Goal: Task Accomplishment & Management: Manage account settings

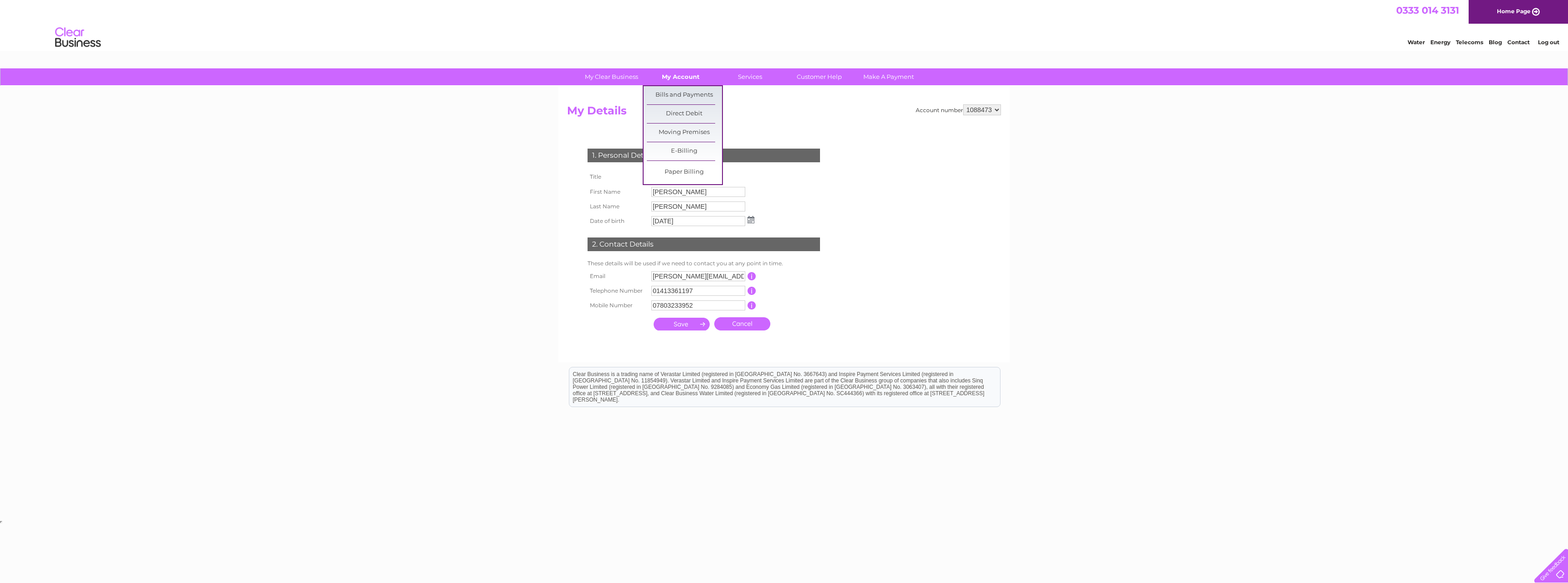
click at [685, 76] on link "My Account" at bounding box center [680, 76] width 76 height 17
click at [675, 96] on link "Bills and Payments" at bounding box center [684, 95] width 76 height 18
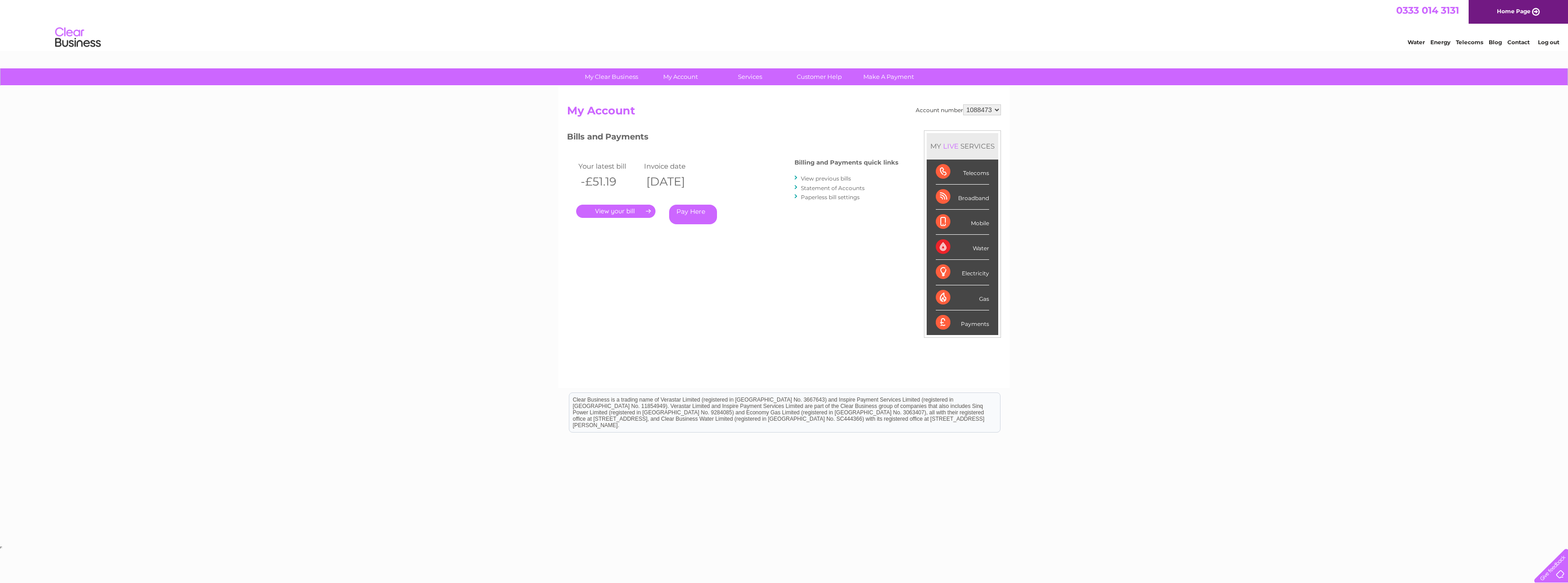
click at [992, 110] on select "1088473" at bounding box center [982, 109] width 38 height 11
click at [988, 112] on select "1088473" at bounding box center [982, 109] width 38 height 11
click at [997, 111] on select "1088473" at bounding box center [982, 109] width 38 height 11
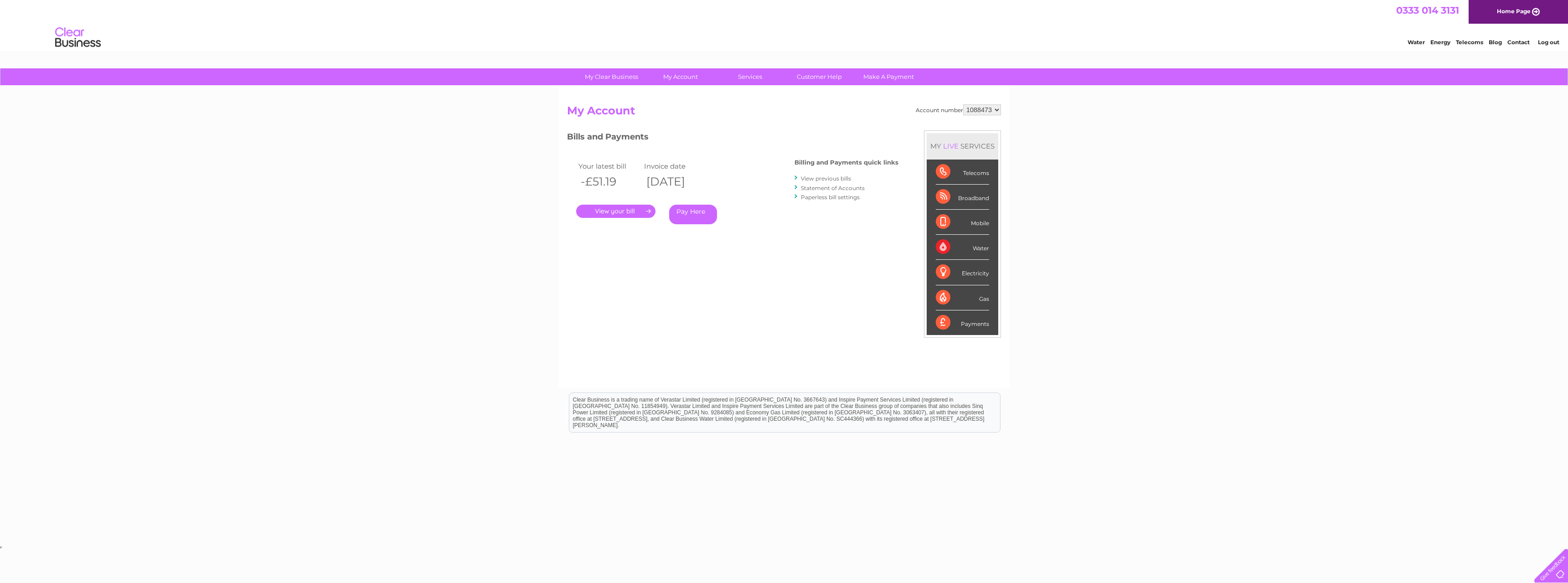
click at [997, 111] on select "1088473" at bounding box center [982, 109] width 38 height 11
click at [682, 91] on link "Bills and Payments" at bounding box center [684, 95] width 76 height 18
click at [1167, 193] on div "My Clear Business Login Details My Details My Preferences Link Account My Accou…" at bounding box center [784, 306] width 1568 height 476
click at [614, 157] on link "Link Account" at bounding box center [615, 154] width 76 height 18
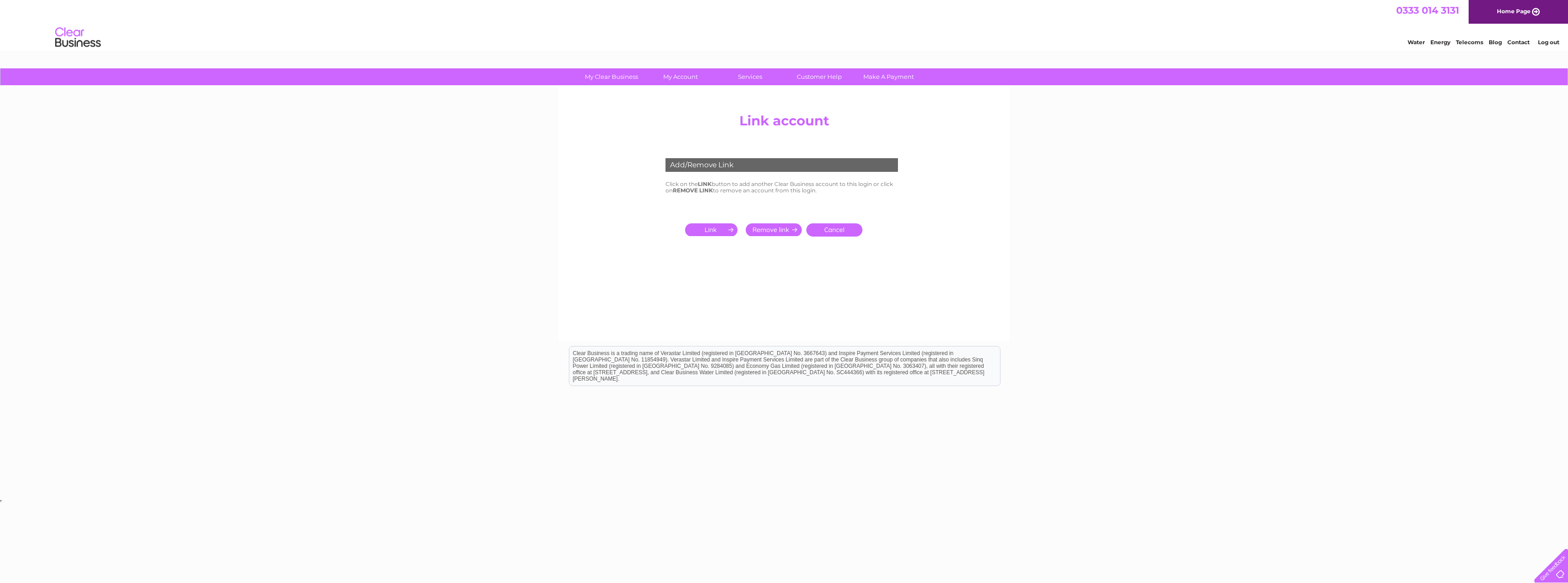
click at [722, 230] on input "submit" at bounding box center [713, 230] width 56 height 13
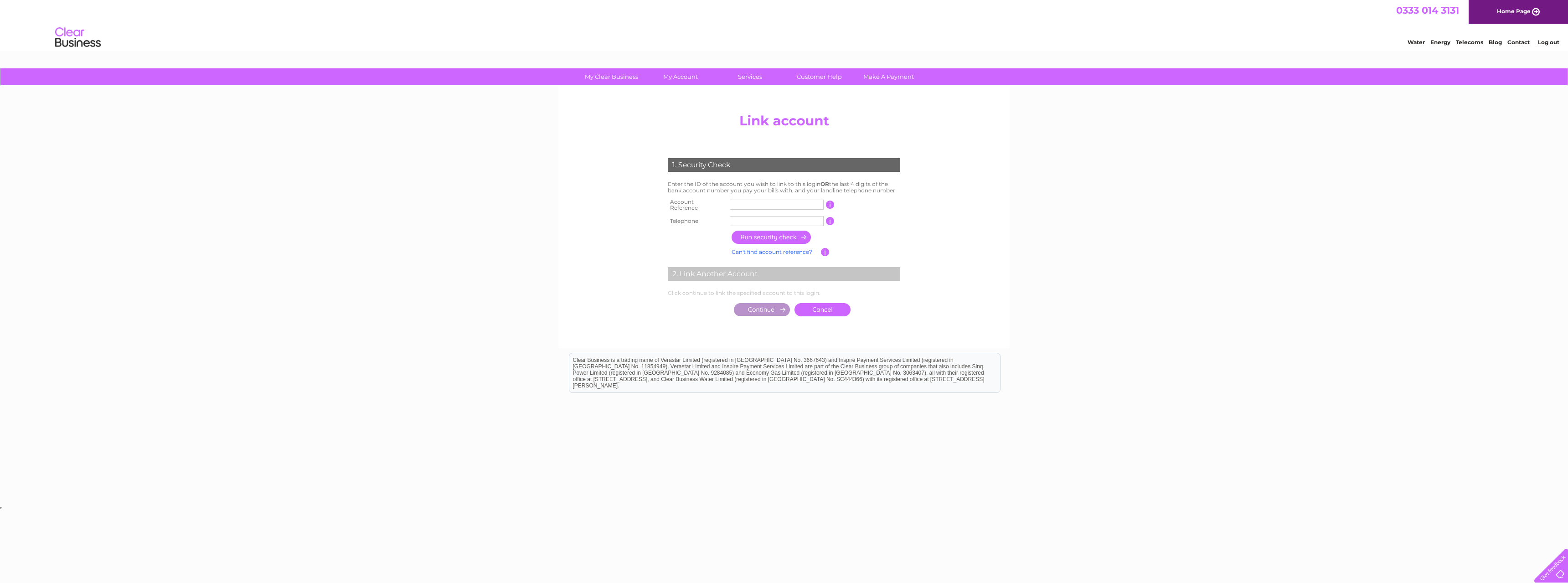
click at [741, 204] on input "text" at bounding box center [777, 205] width 94 height 10
click at [744, 204] on input "text" at bounding box center [777, 205] width 94 height 10
click at [753, 204] on input "text" at bounding box center [777, 205] width 94 height 10
type input "30324968"
type input "07803233952"
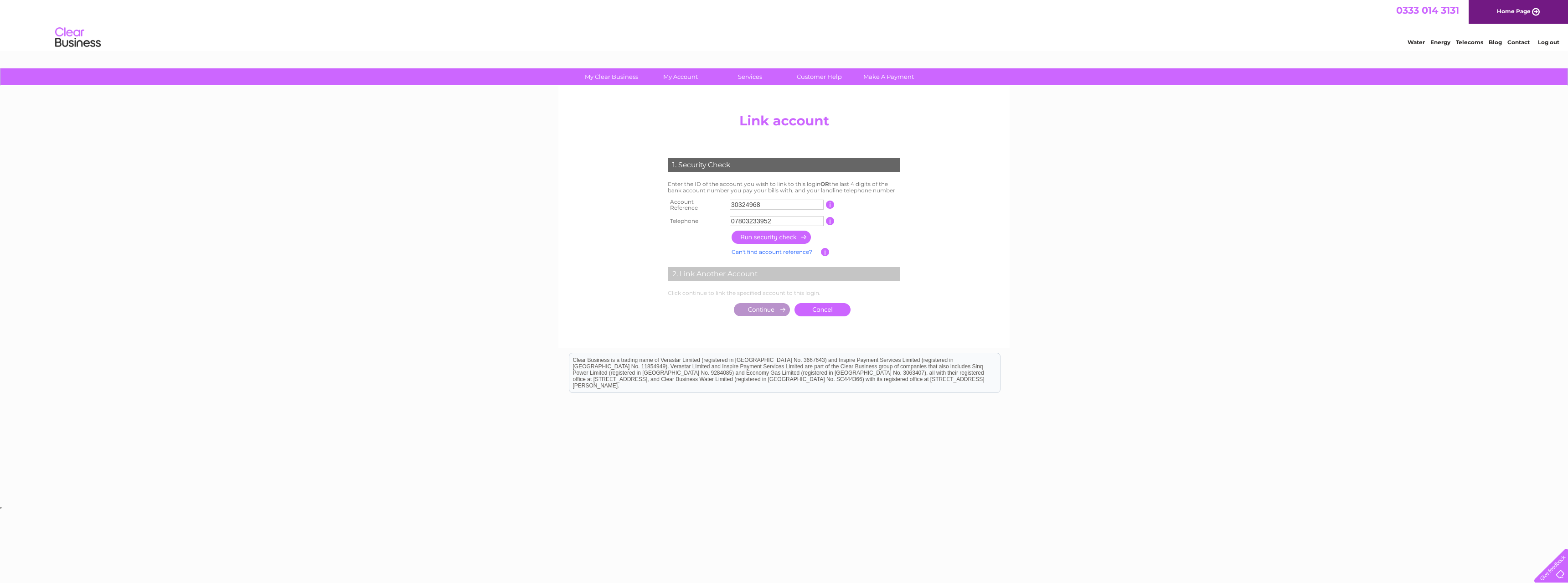
click at [757, 237] on input "button" at bounding box center [771, 237] width 80 height 13
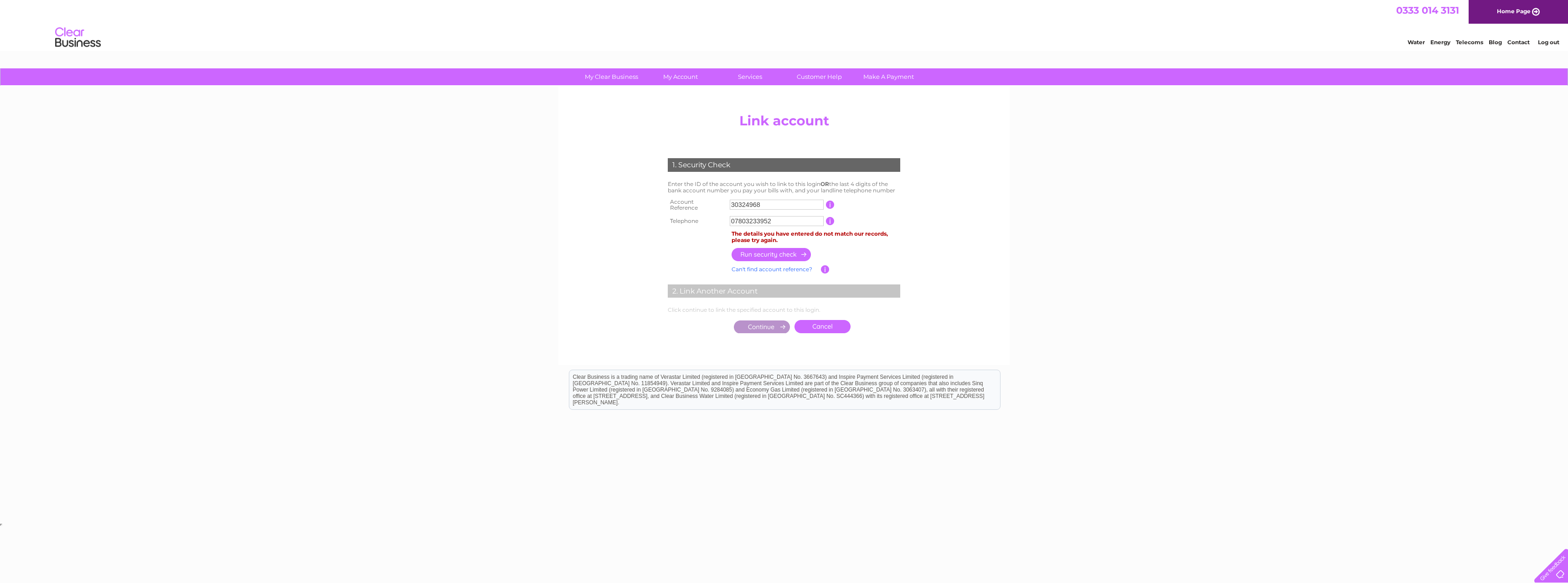
click at [741, 203] on input "30324968" at bounding box center [777, 205] width 94 height 10
click at [743, 205] on input "30324968" at bounding box center [777, 205] width 94 height 10
type input "0081"
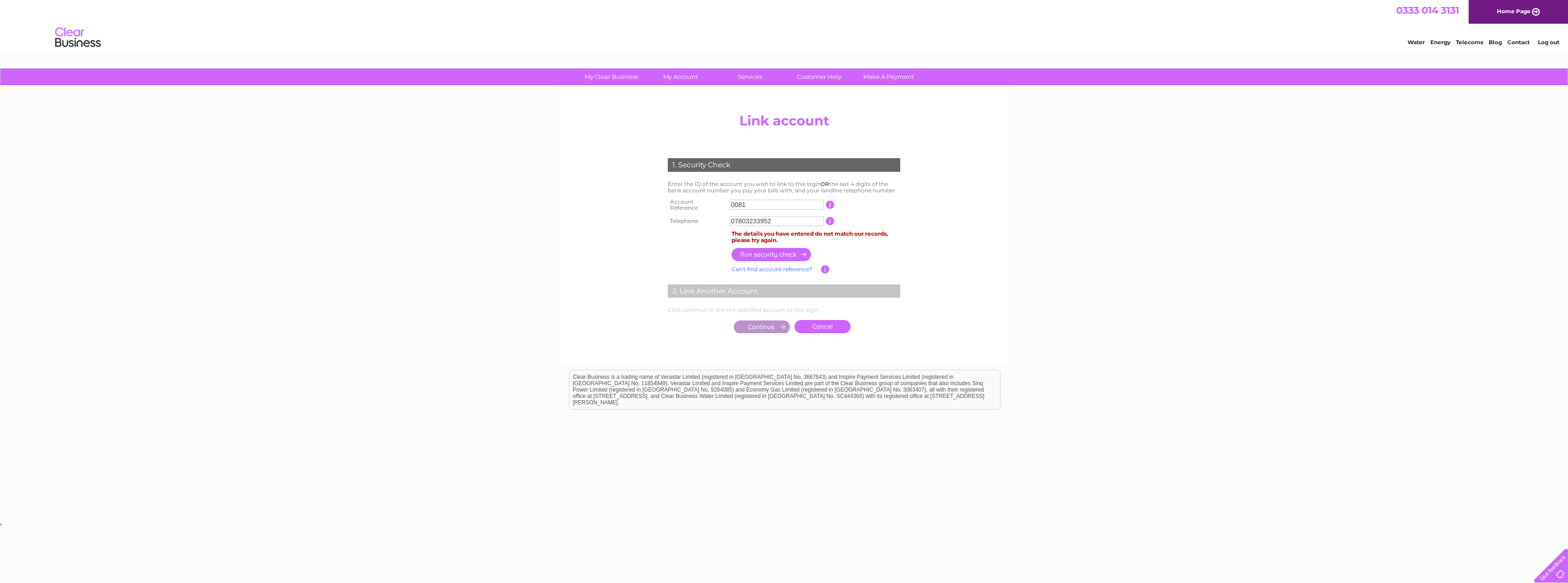
click at [754, 249] on input "button" at bounding box center [771, 255] width 80 height 13
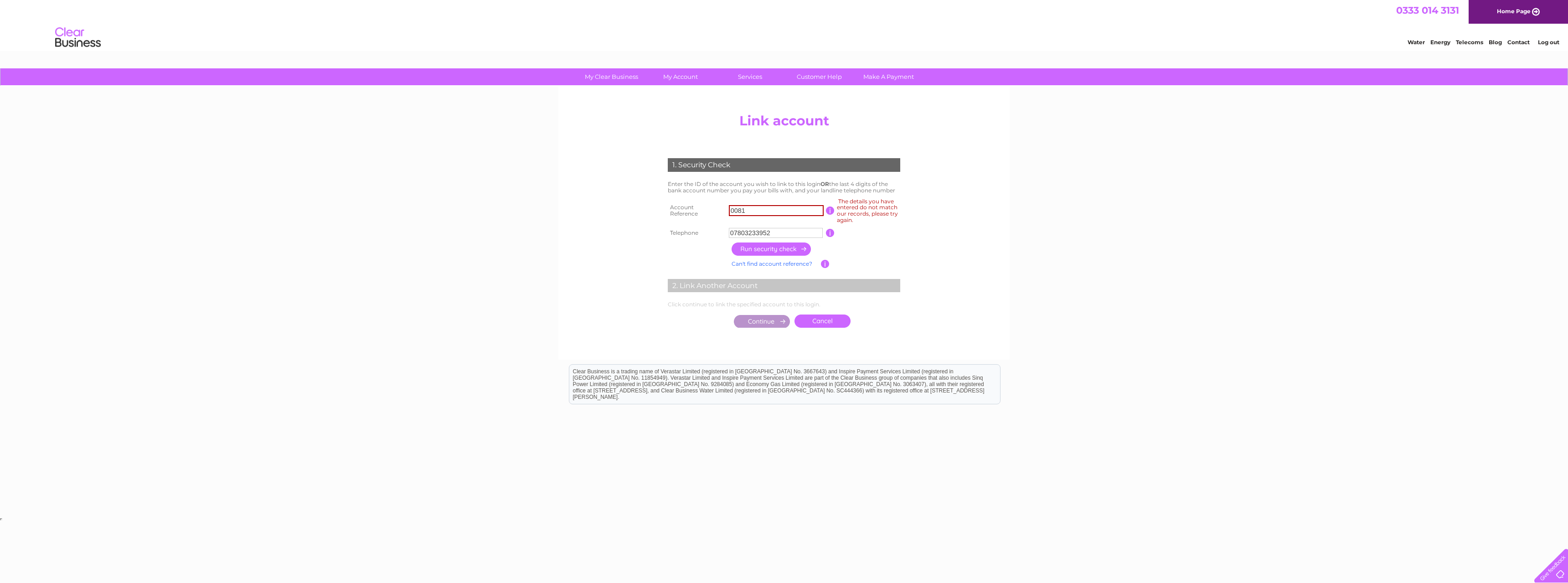
click at [767, 247] on input "button" at bounding box center [771, 249] width 80 height 13
click at [767, 232] on input "07803233952" at bounding box center [776, 233] width 94 height 10
drag, startPoint x: 756, startPoint y: 232, endPoint x: 780, endPoint y: 234, distance: 24.1
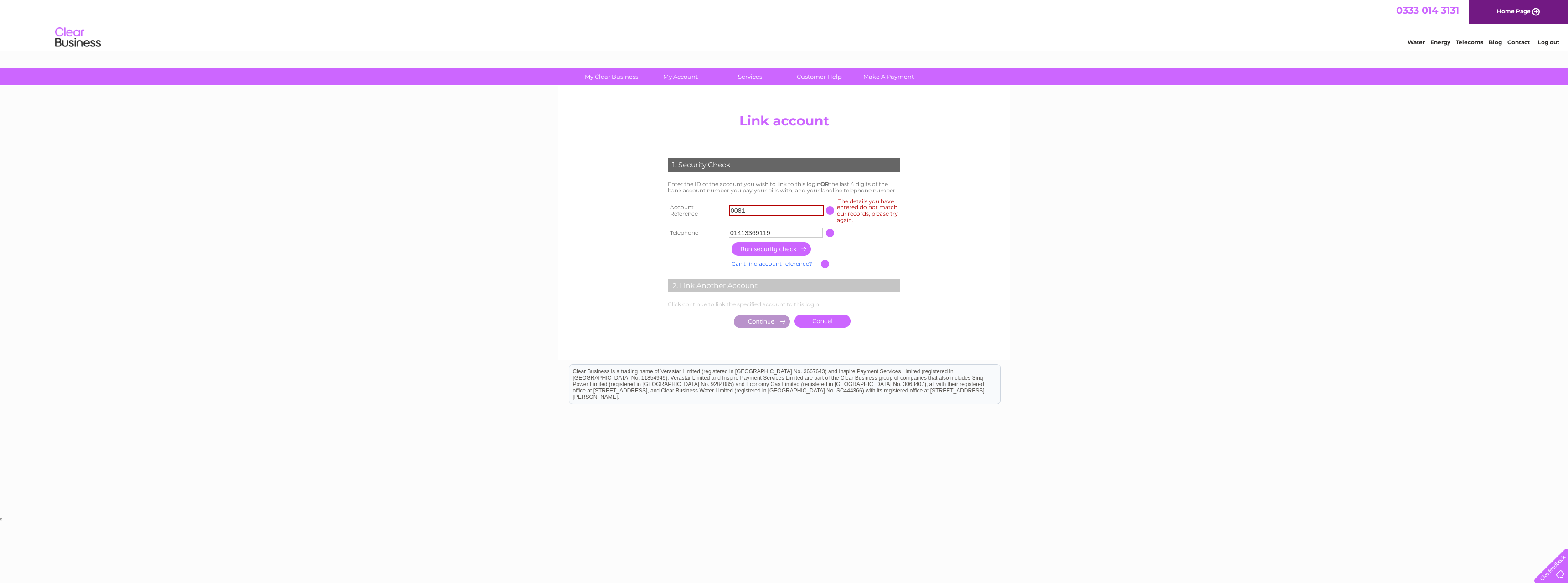
click at [780, 234] on input "01413369119" at bounding box center [776, 233] width 94 height 10
type input "01413361197"
click at [773, 246] on input "button" at bounding box center [771, 249] width 80 height 13
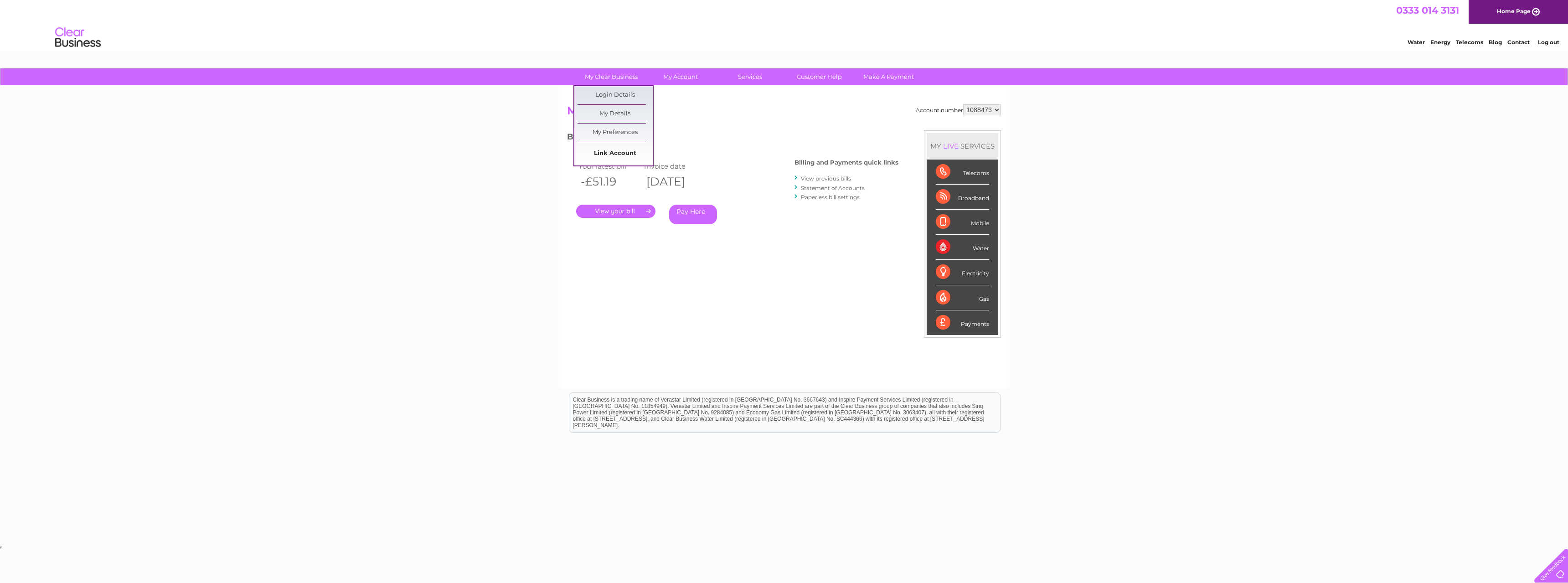
click at [603, 152] on link "Link Account" at bounding box center [615, 154] width 76 height 18
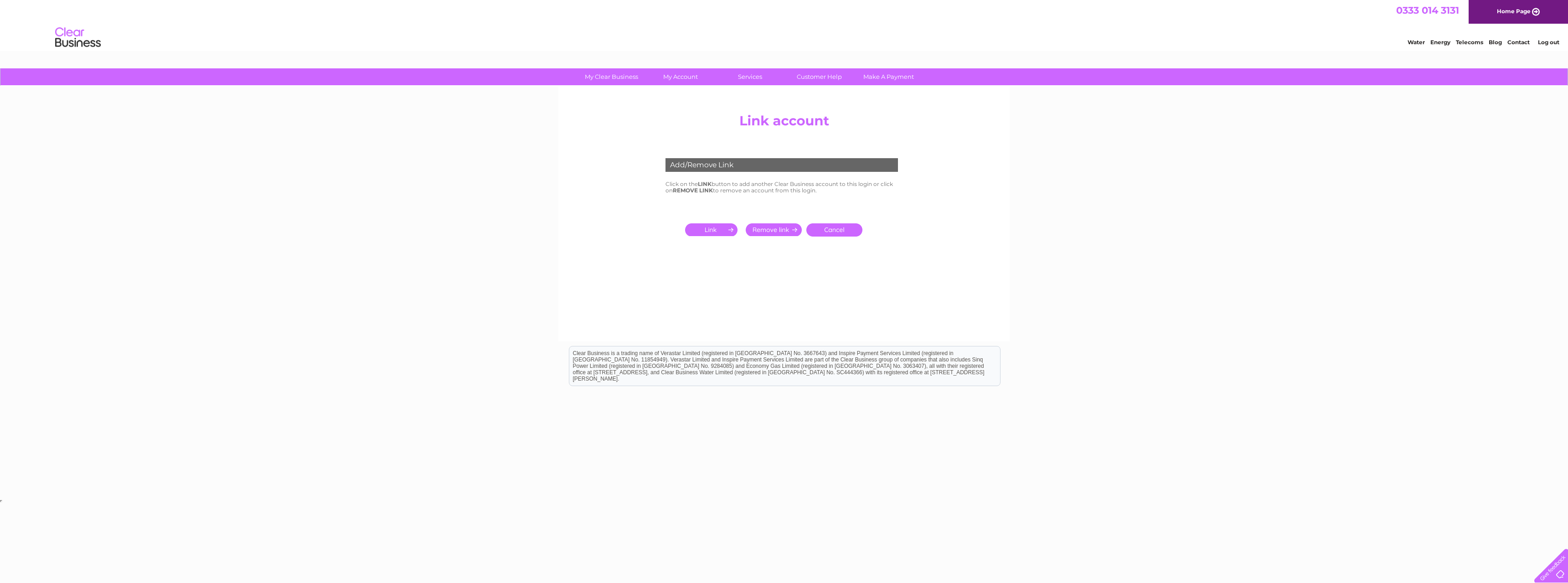
click at [725, 227] on input "submit" at bounding box center [713, 230] width 56 height 13
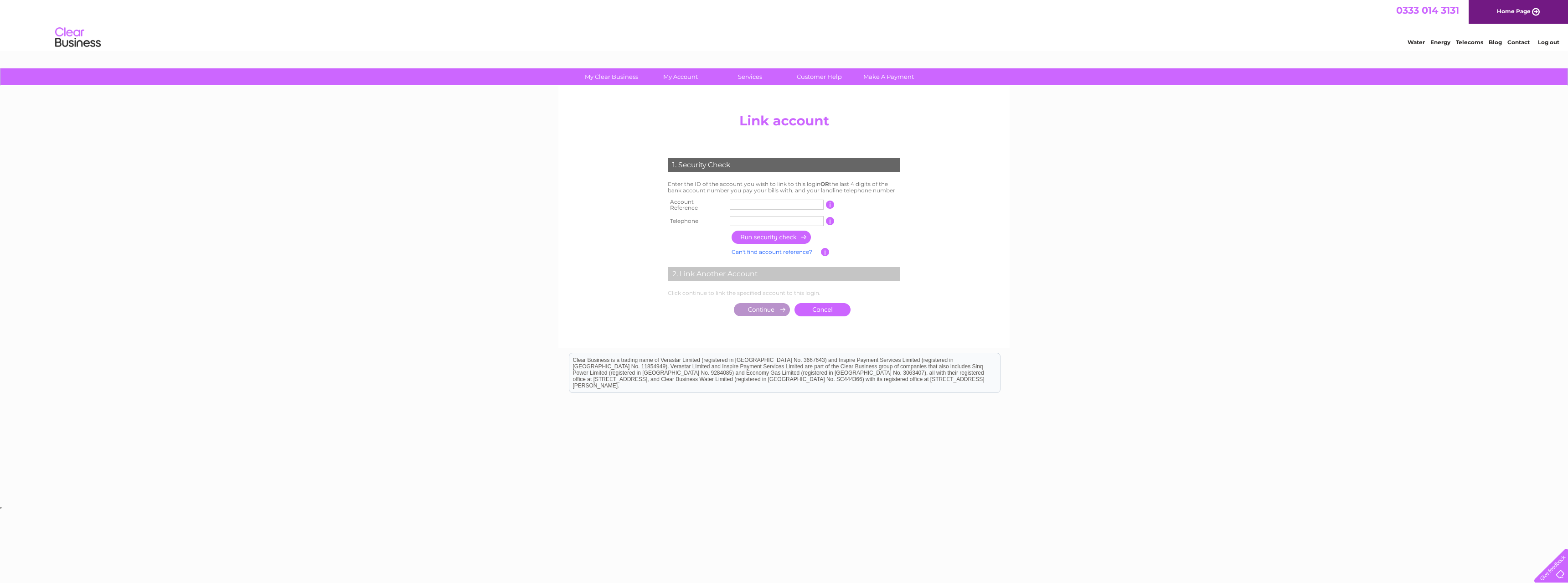
click at [750, 205] on input "text" at bounding box center [777, 205] width 94 height 10
type input "30324968"
click at [769, 216] on input "text" at bounding box center [777, 221] width 94 height 10
type input "01413361197"
click at [768, 233] on input "button" at bounding box center [771, 237] width 80 height 13
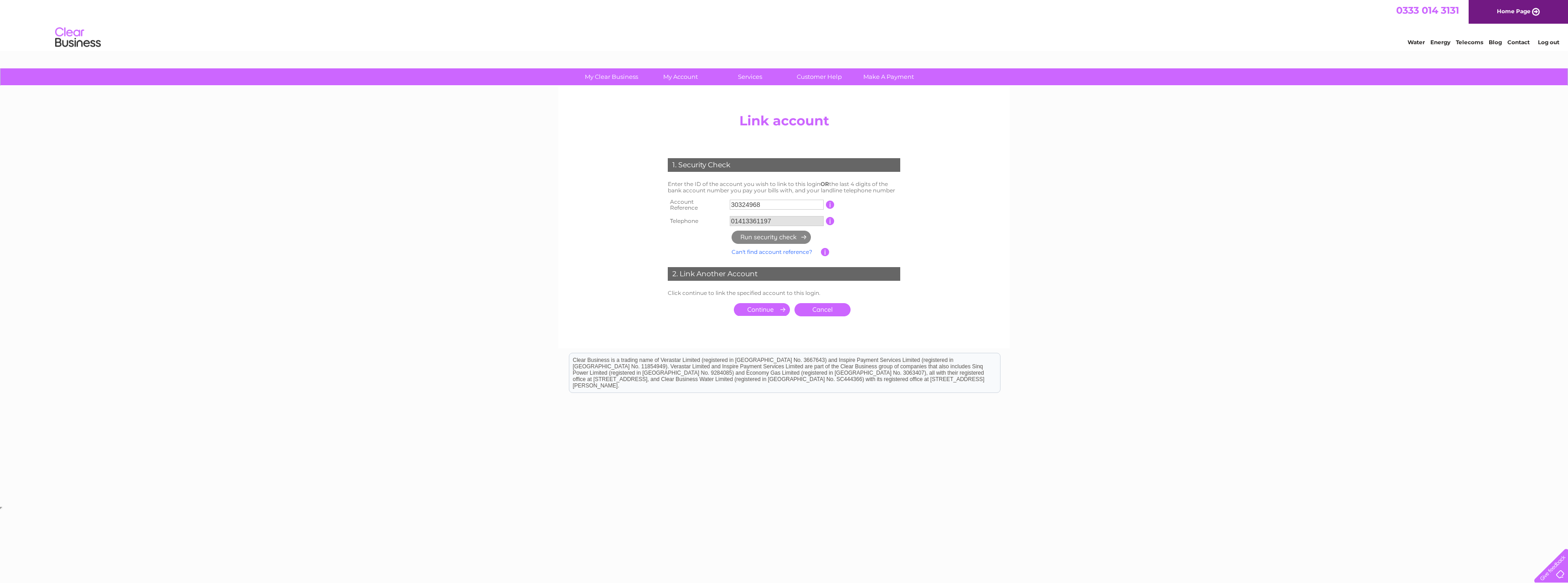
click at [762, 307] on input "submit" at bounding box center [762, 310] width 56 height 13
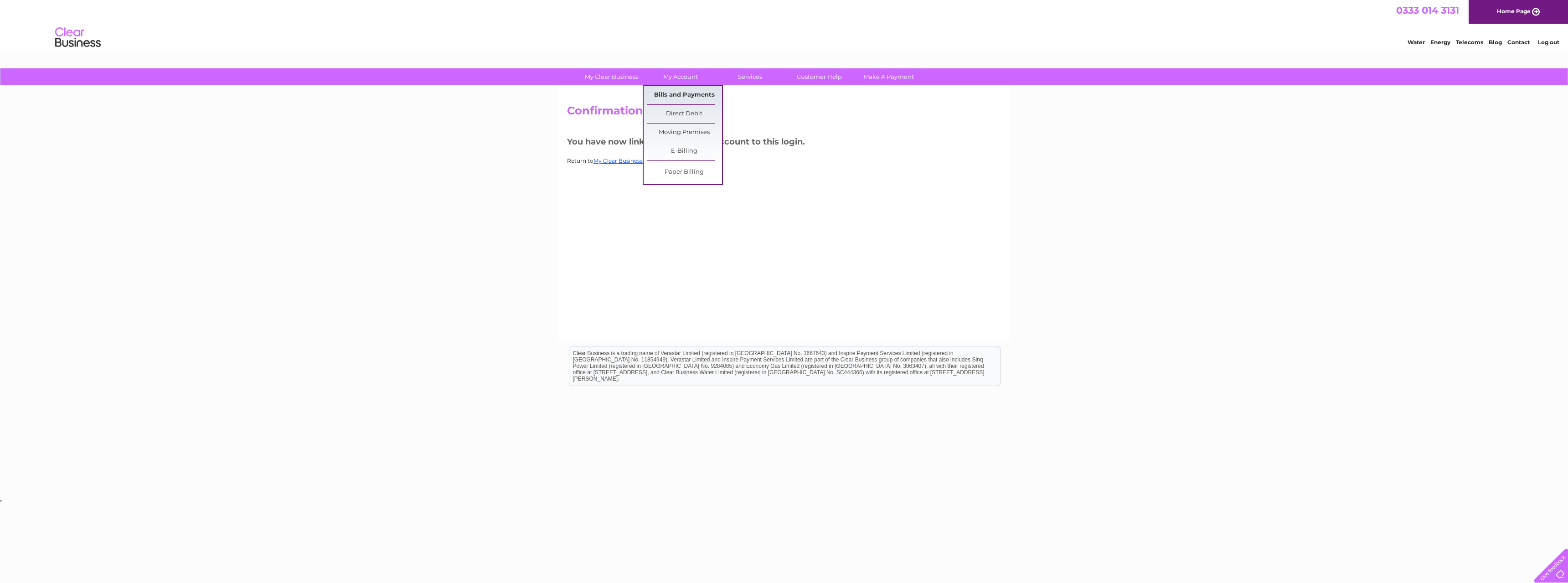
click at [671, 95] on link "Bills and Payments" at bounding box center [684, 95] width 76 height 18
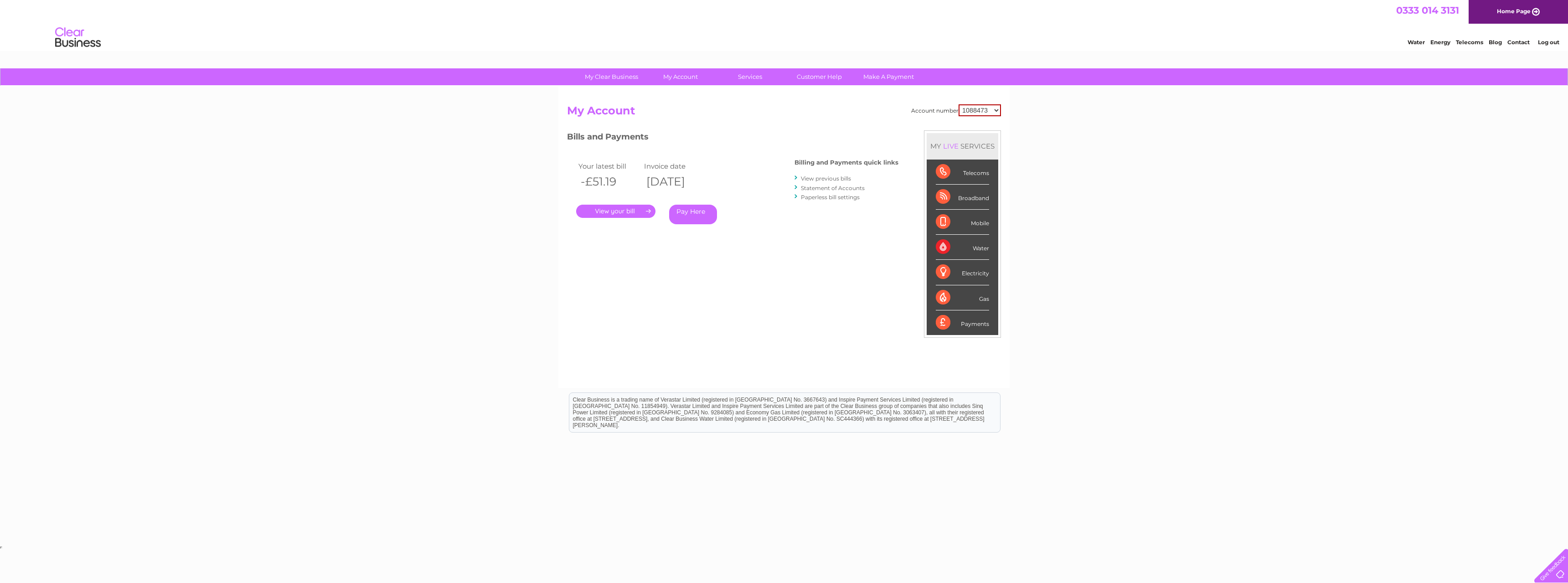
click at [985, 112] on select "1088473 30324968" at bounding box center [979, 110] width 42 height 12
select select "30324968"
click at [958, 104] on select "1088473 30324968" at bounding box center [979, 110] width 42 height 12
click at [607, 210] on link "." at bounding box center [616, 211] width 80 height 13
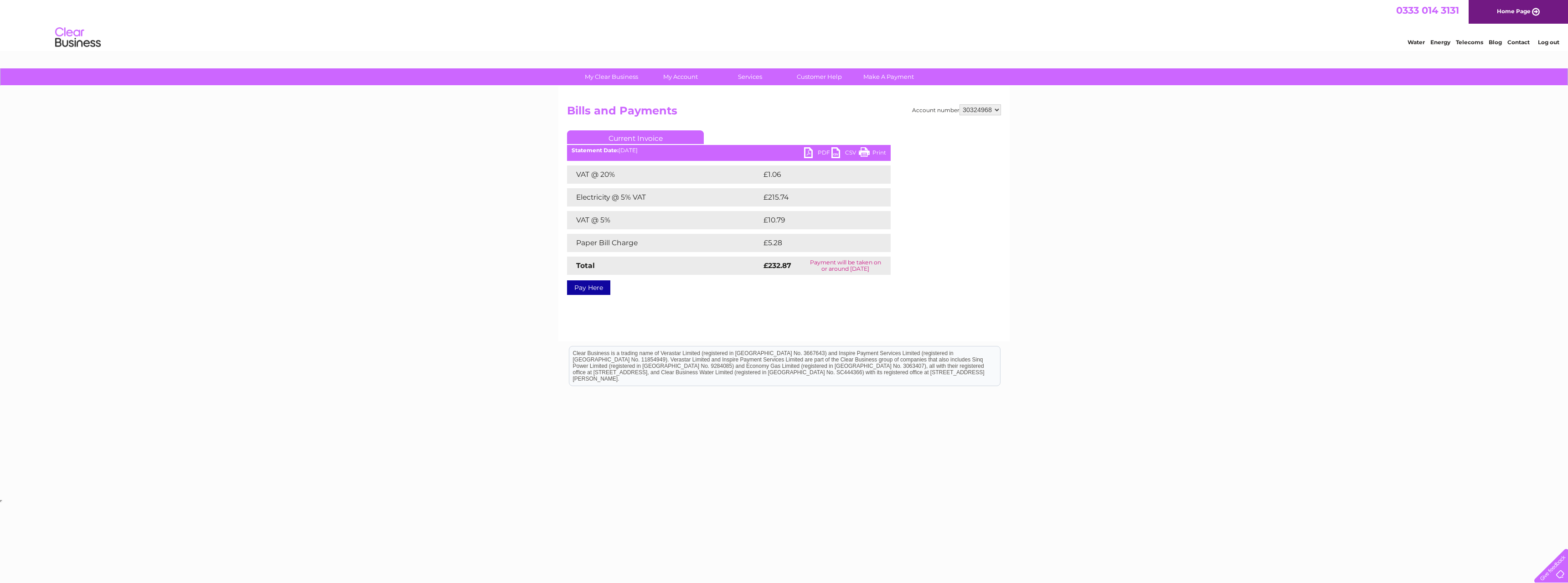
click at [812, 153] on link "PDF" at bounding box center [818, 154] width 28 height 13
click at [611, 130] on link "My Preferences" at bounding box center [615, 133] width 76 height 18
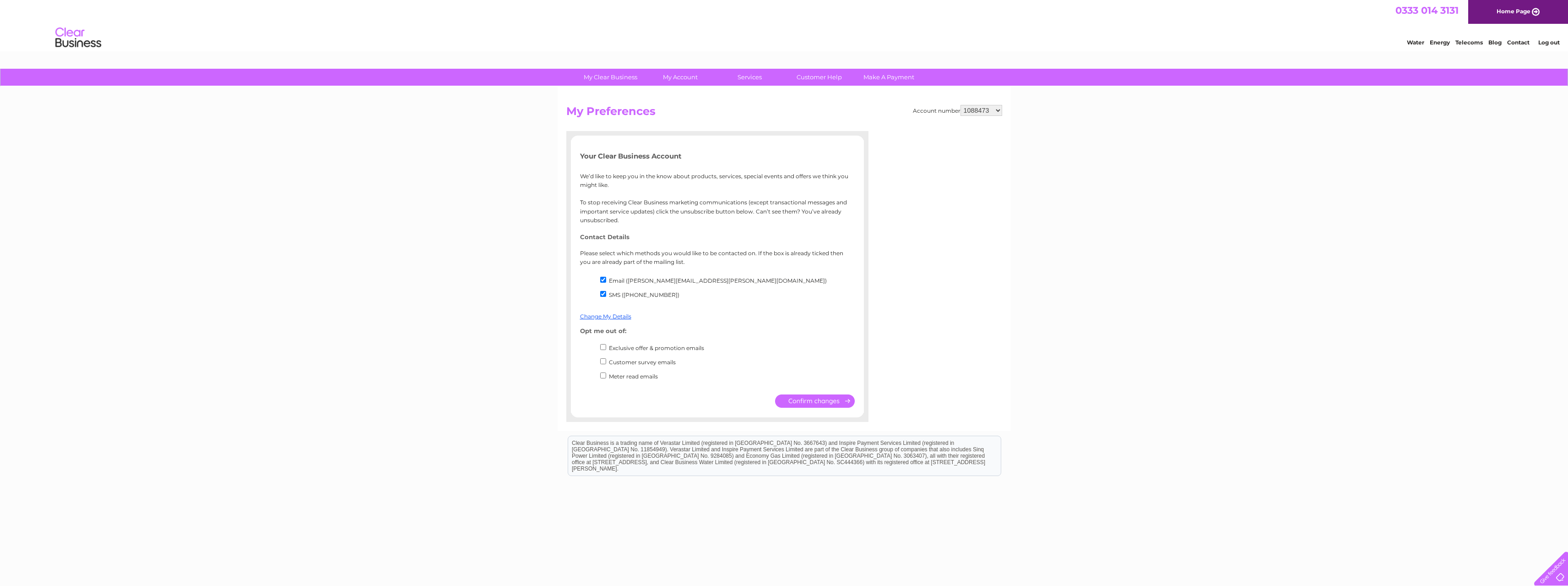
click at [610, 255] on p "Please select which methods you would like to be contacted on. If the box is al…" at bounding box center [717, 257] width 274 height 17
click at [603, 348] on input "Exclusive offer & promotion emails" at bounding box center [603, 347] width 6 height 6
checkbox input "true"
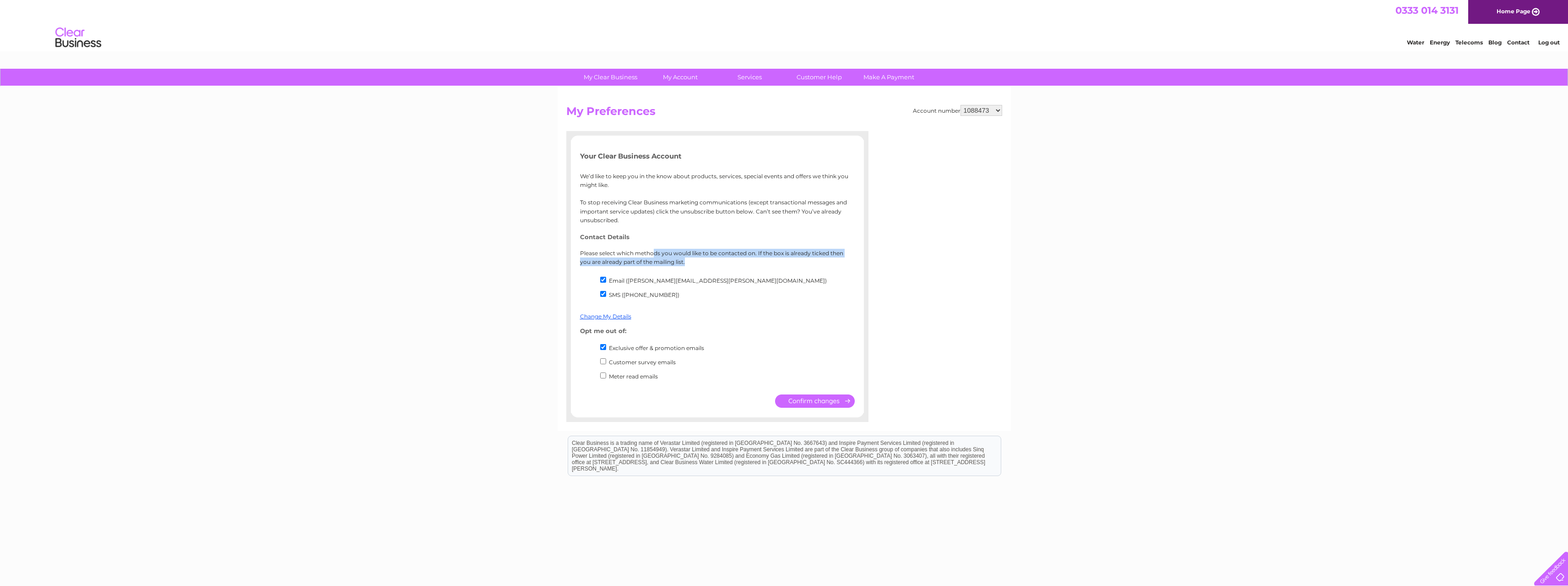
click at [602, 360] on input "Customer survey emails" at bounding box center [603, 360] width 6 height 6
checkbox input "true"
click at [804, 400] on input "submit" at bounding box center [815, 401] width 80 height 13
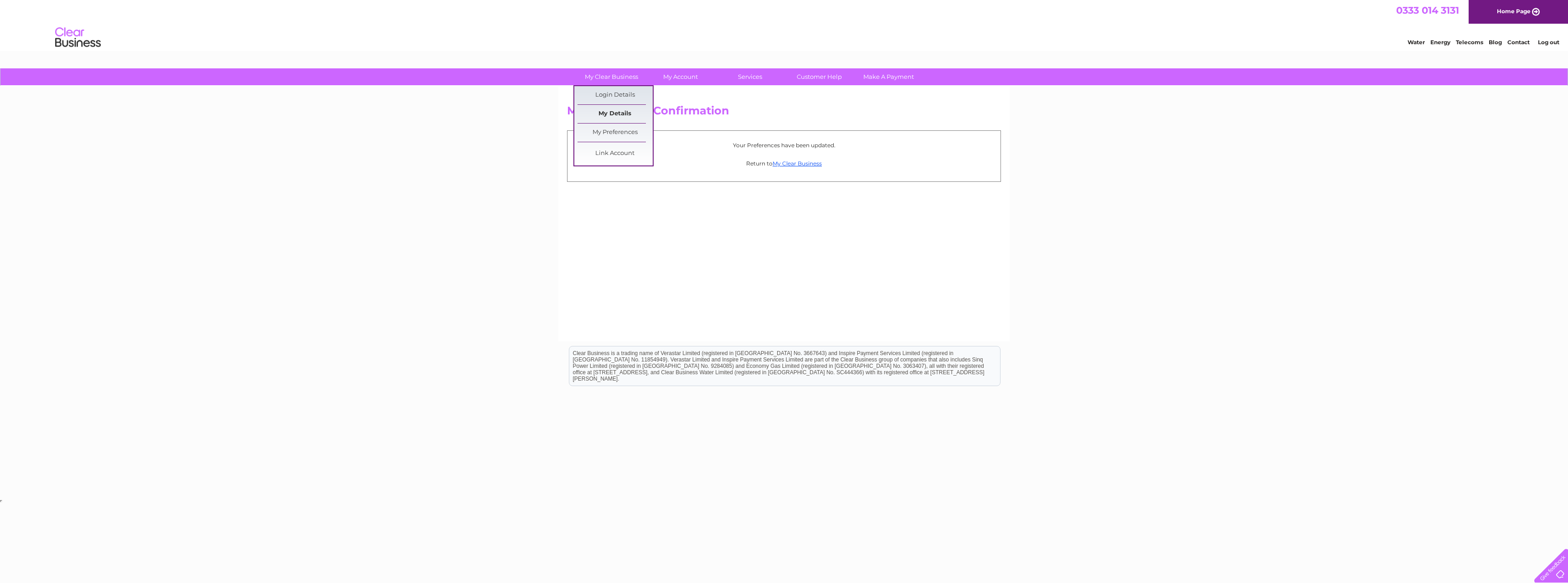
click at [606, 113] on link "My Details" at bounding box center [615, 114] width 76 height 18
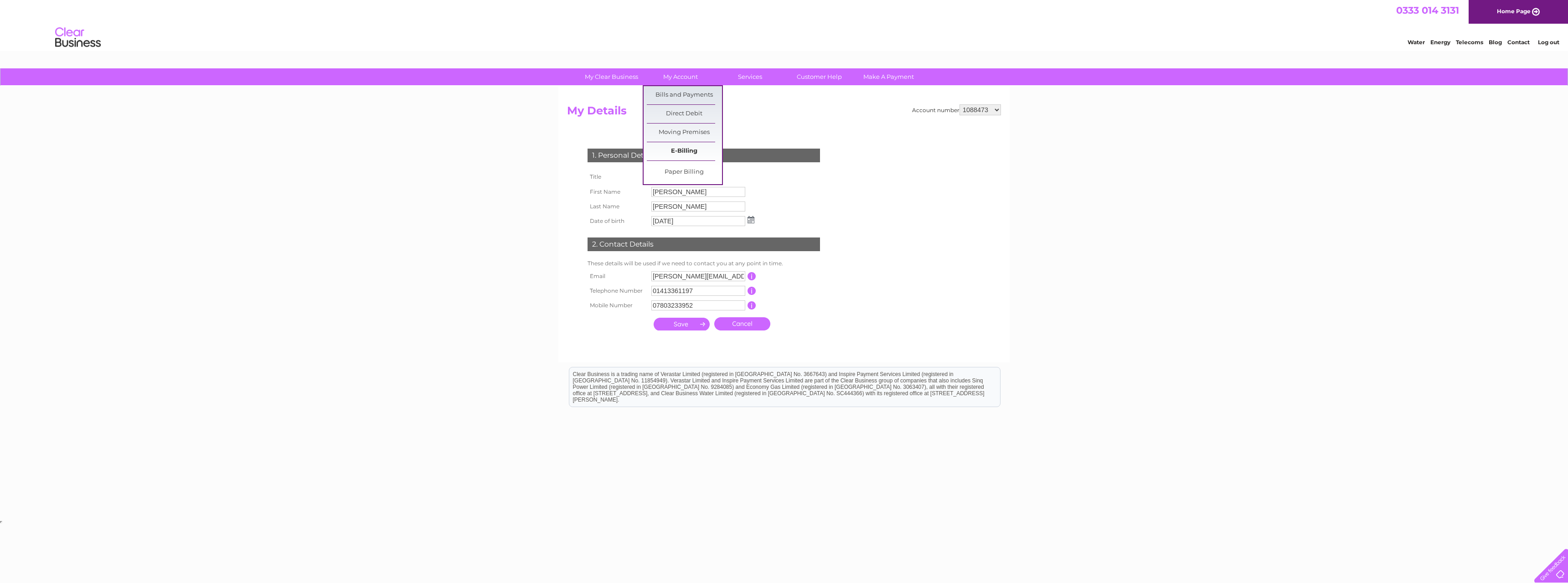
click at [683, 149] on link "E-Billing" at bounding box center [684, 151] width 76 height 18
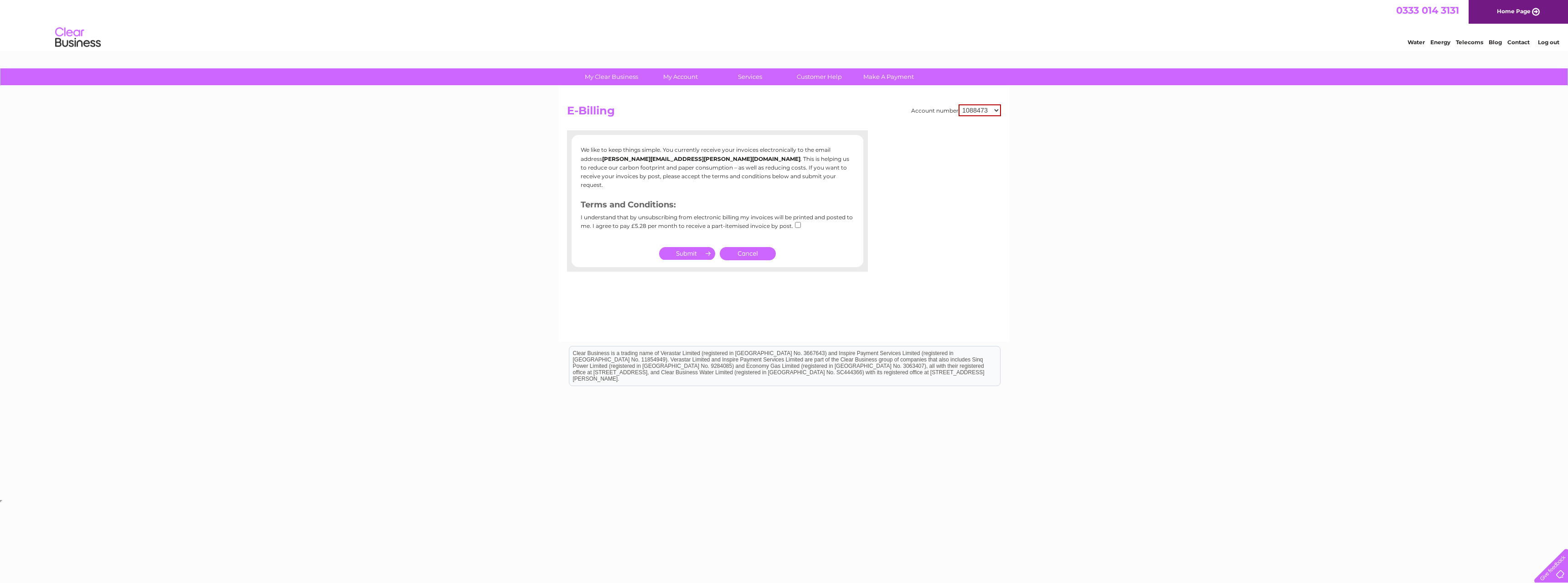
click at [697, 162] on p "We like to keep things simple. You currently receive your invoices electronical…" at bounding box center [717, 168] width 273 height 44
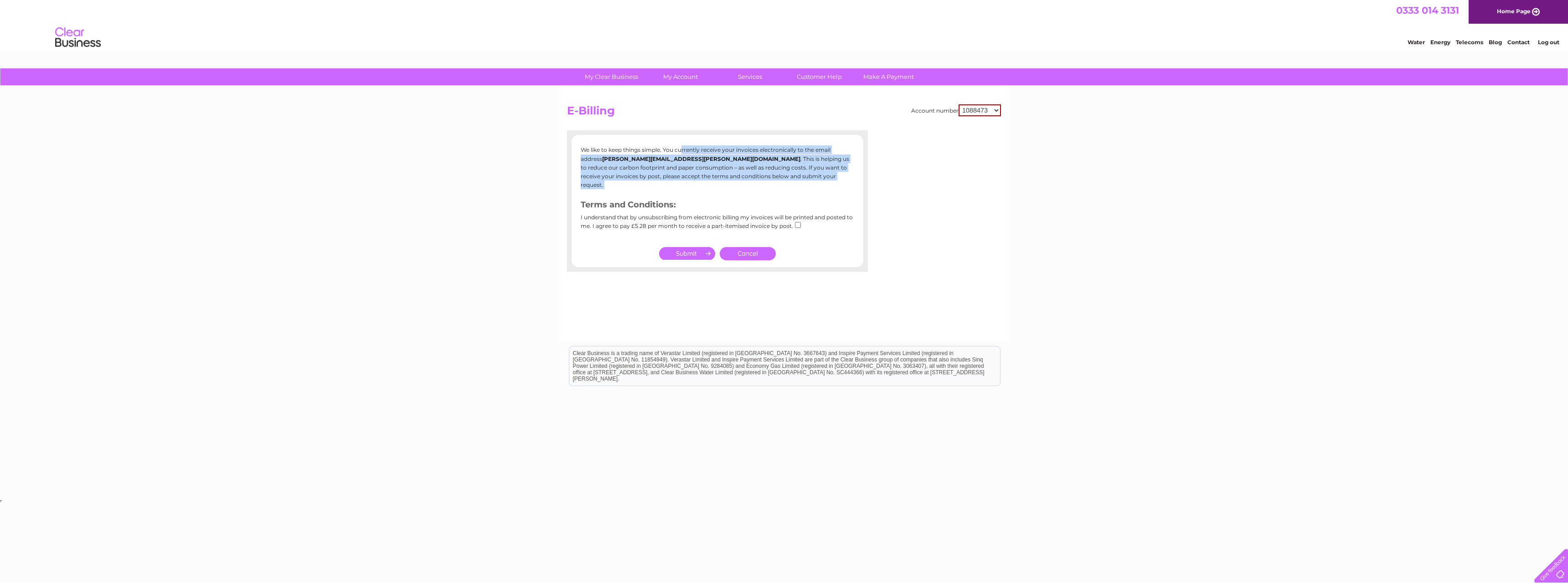
click at [697, 162] on p "We like to keep things simple. You currently receive your invoices electronical…" at bounding box center [717, 168] width 273 height 44
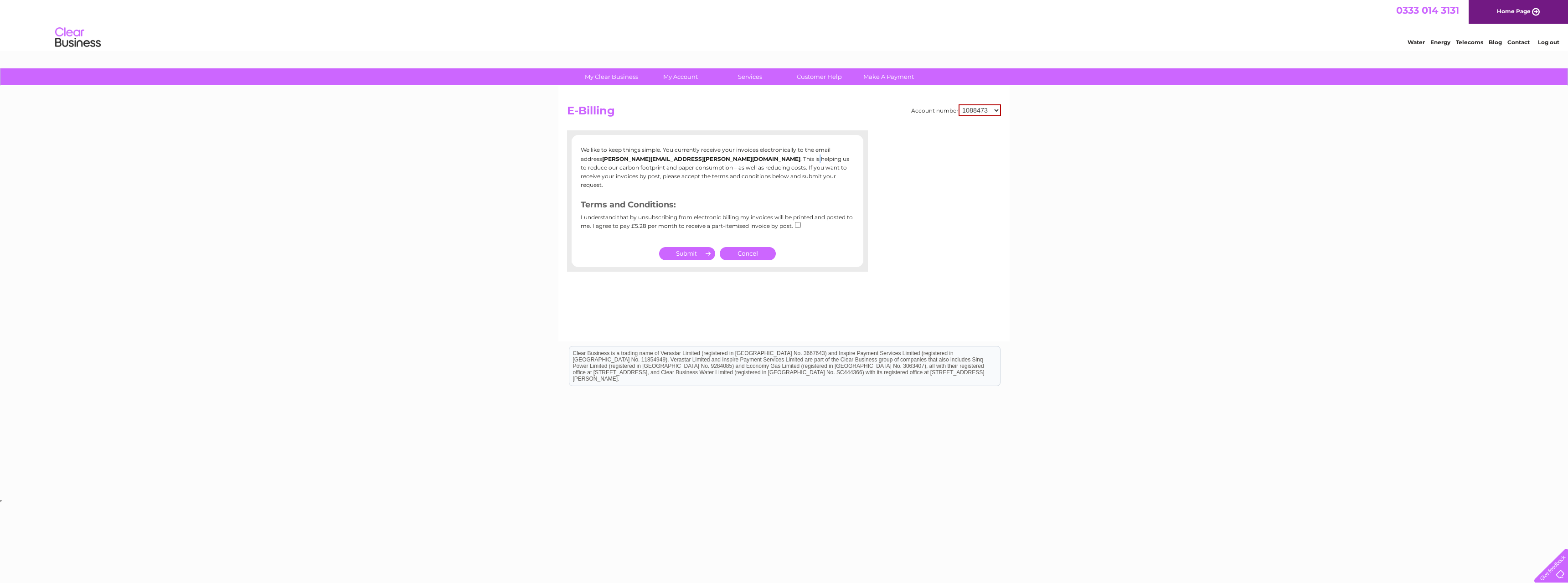
click at [697, 162] on p "We like to keep things simple. You currently receive your invoices electronical…" at bounding box center [717, 168] width 273 height 44
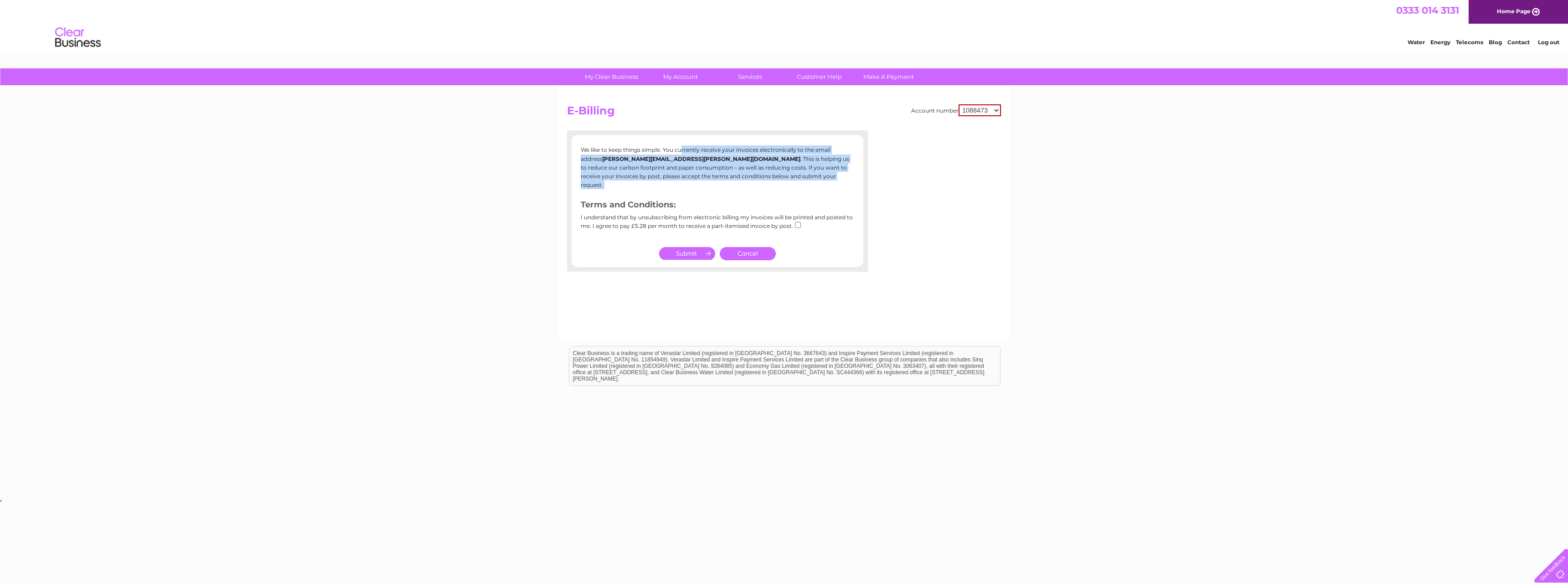
click at [697, 162] on p "We like to keep things simple. You currently receive your invoices electronical…" at bounding box center [717, 168] width 273 height 44
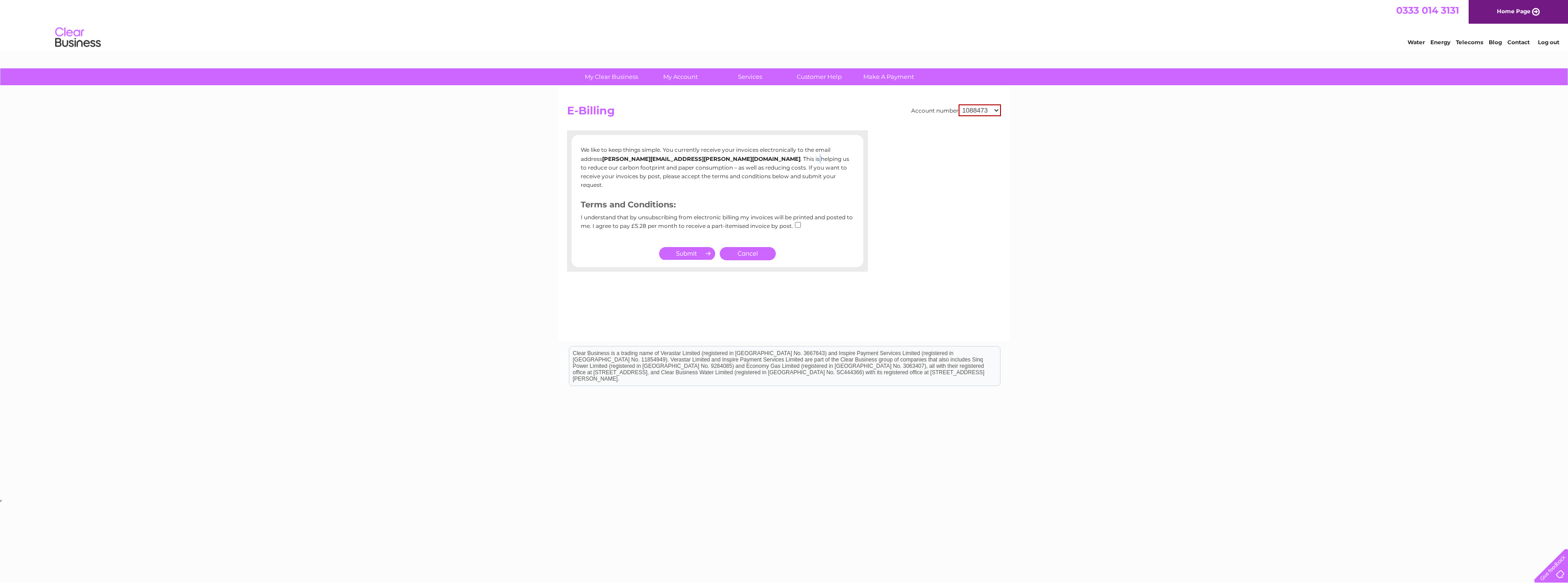
click at [697, 162] on p "We like to keep things simple. You currently receive your invoices electronical…" at bounding box center [717, 168] width 273 height 44
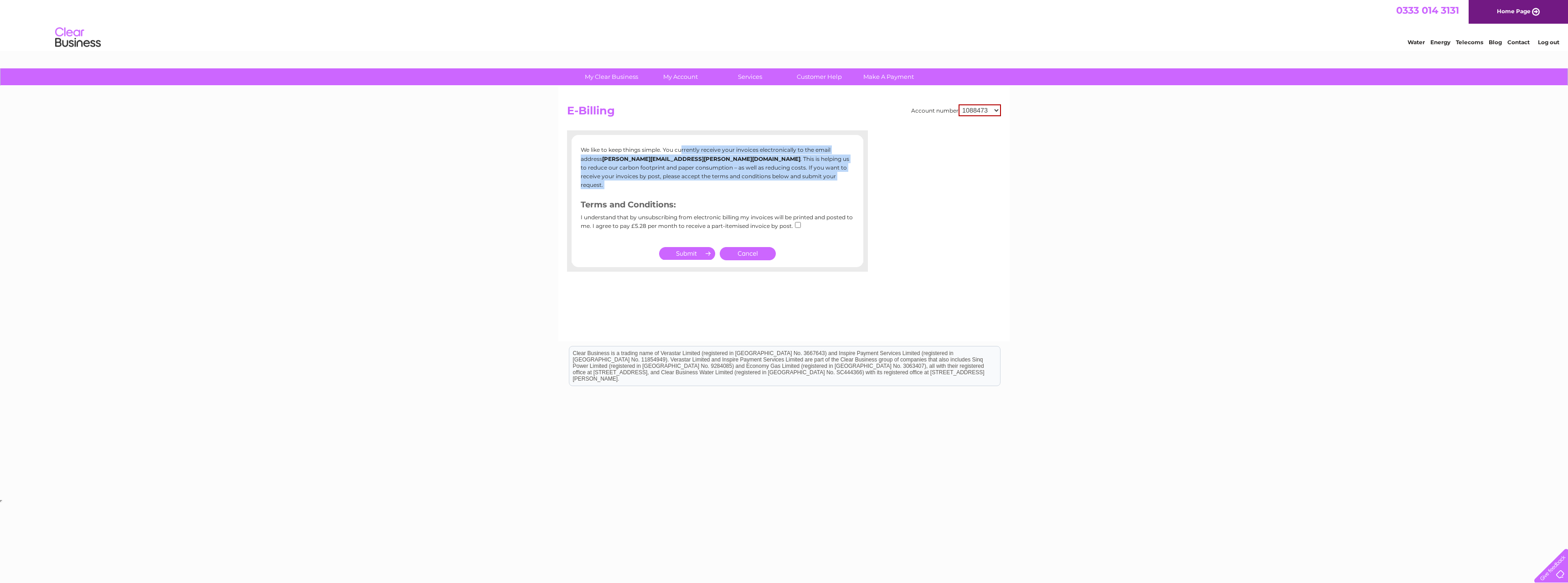
click at [697, 162] on p "We like to keep things simple. You currently receive your invoices electronical…" at bounding box center [717, 168] width 273 height 44
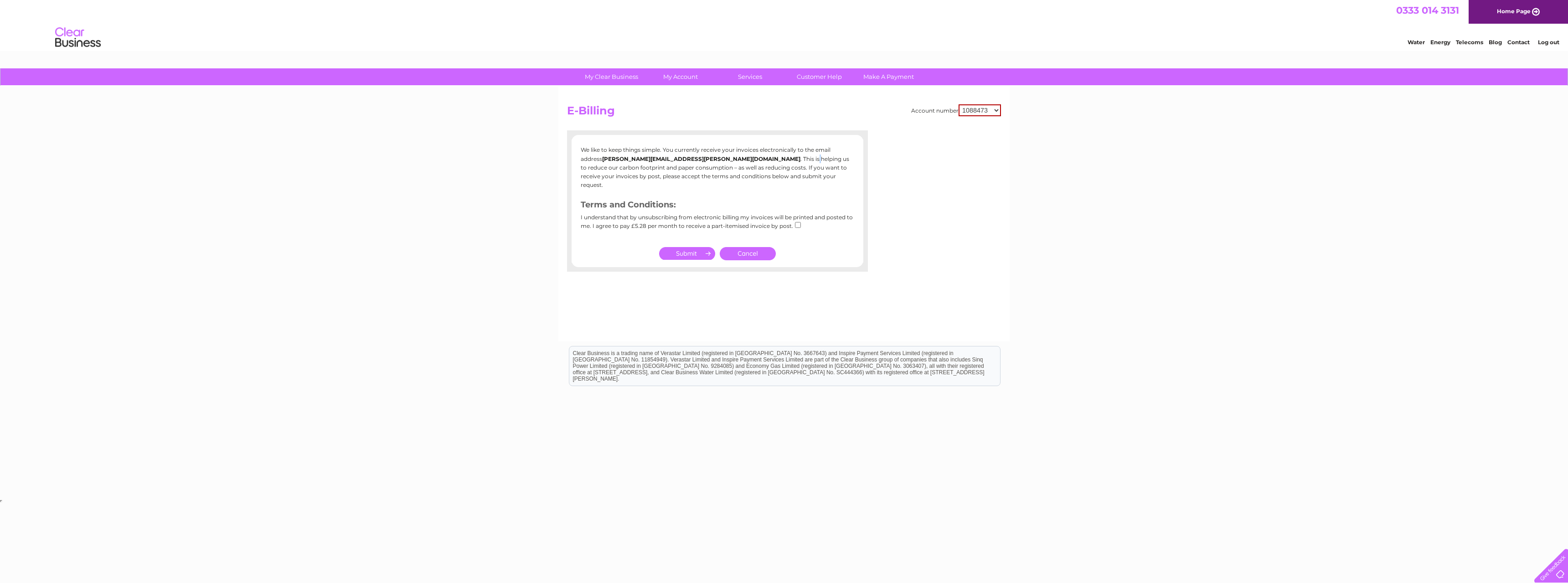
click at [697, 162] on p "We like to keep things simple. You currently receive your invoices electronical…" at bounding box center [717, 168] width 273 height 44
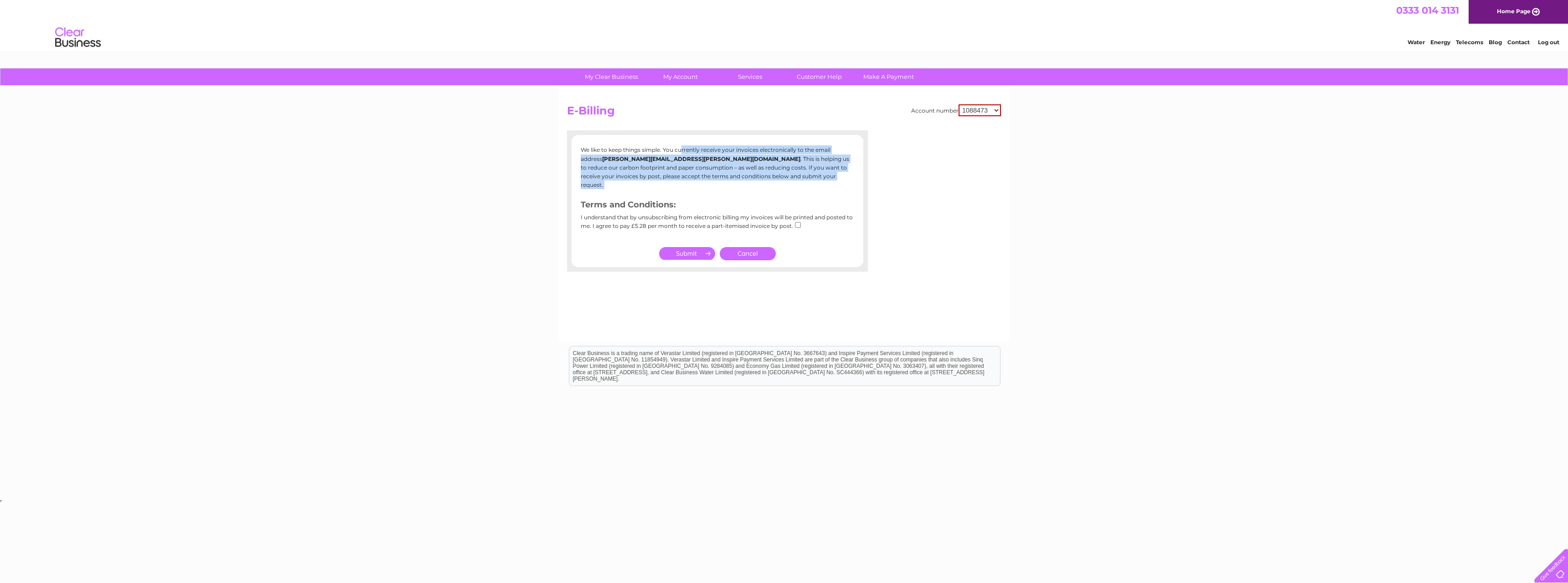
click at [697, 162] on p "We like to keep things simple. You currently receive your invoices electronical…" at bounding box center [717, 168] width 273 height 44
click at [680, 168] on link "Paper Billing" at bounding box center [684, 172] width 76 height 18
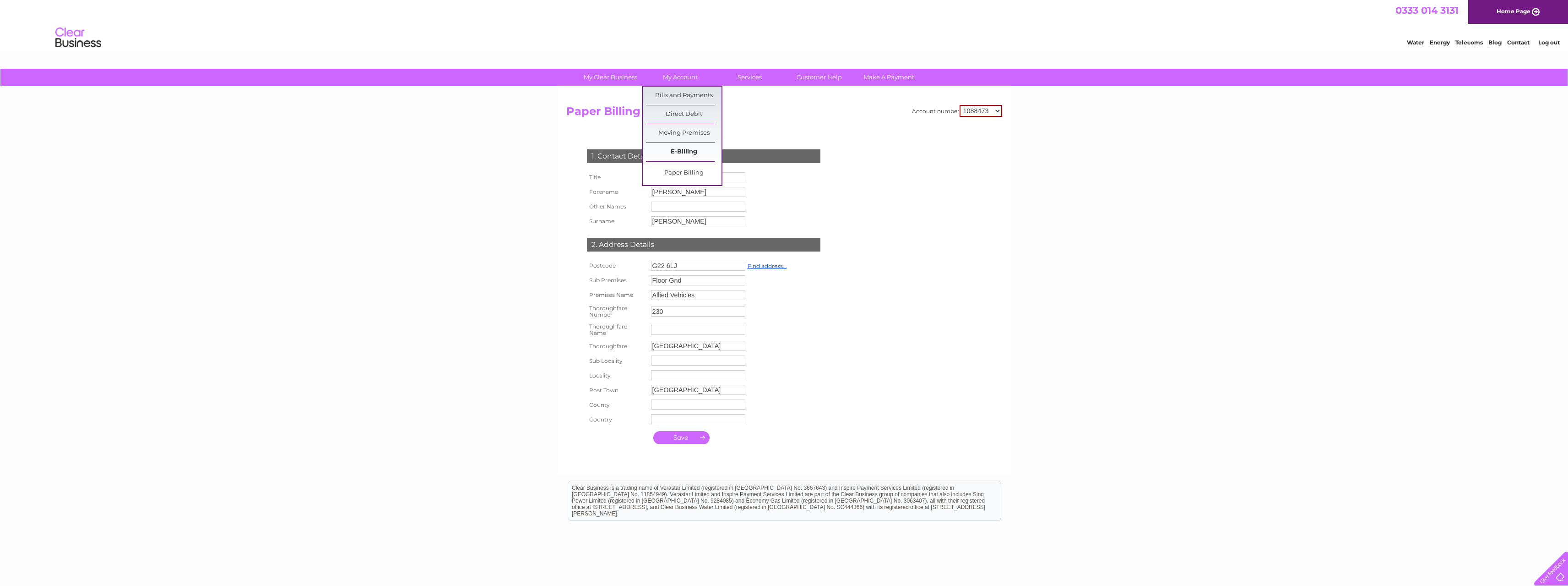
click at [676, 151] on link "E-Billing" at bounding box center [684, 152] width 76 height 18
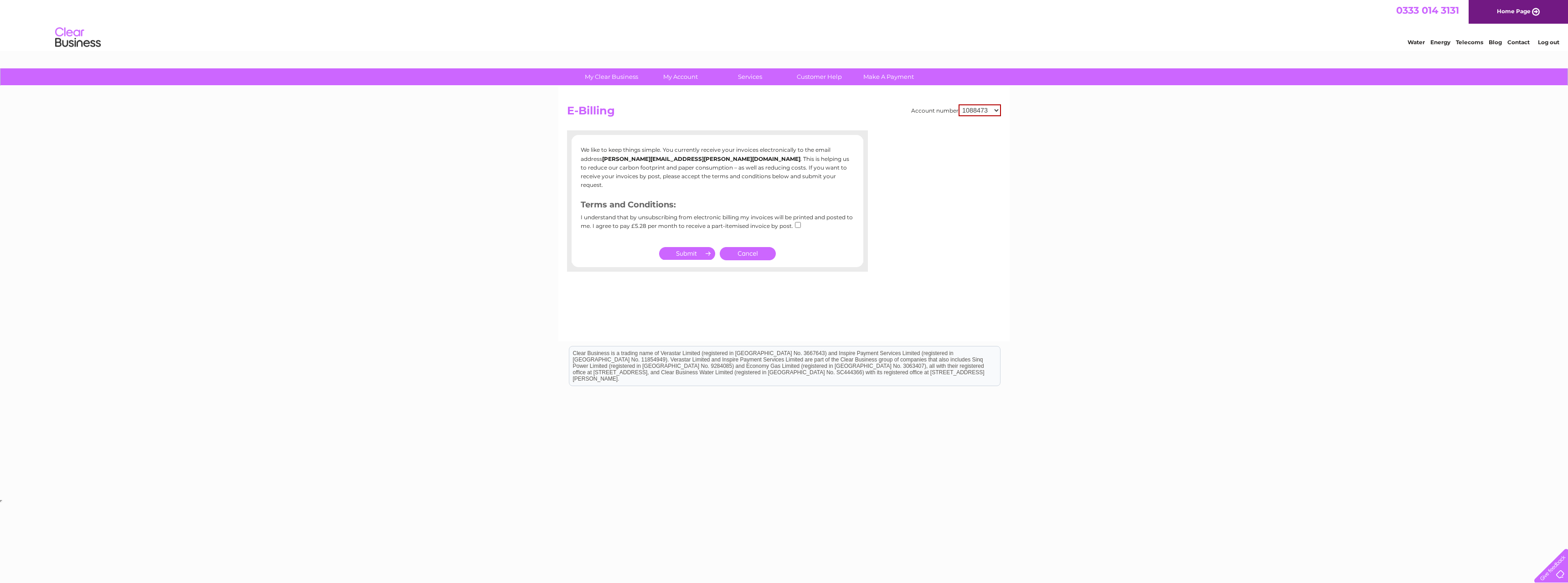
click at [975, 110] on select "1088473 30324968" at bounding box center [979, 110] width 42 height 12
select select "30324968"
click at [958, 104] on select "1088473 30324968" at bounding box center [979, 110] width 42 height 12
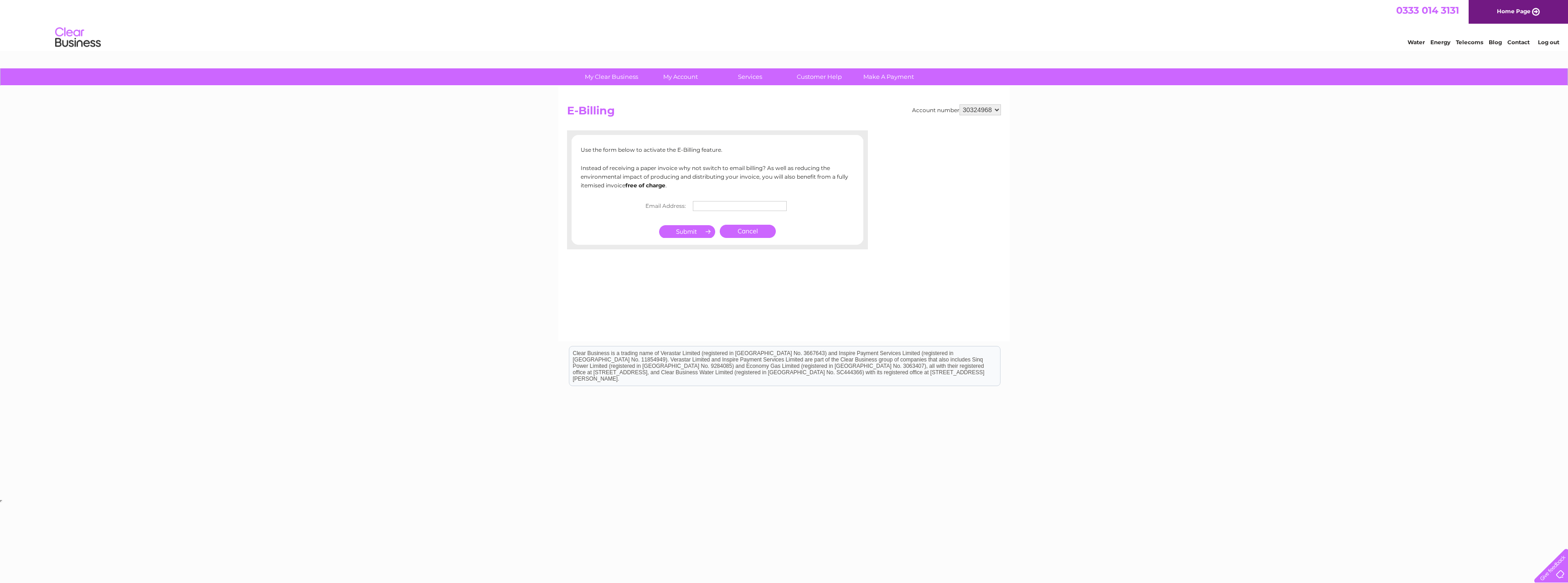
click at [693, 150] on p "Use the form below to activate the E-Billing feature." at bounding box center [717, 150] width 273 height 9
click at [719, 207] on input "text" at bounding box center [740, 206] width 95 height 11
type input "B"
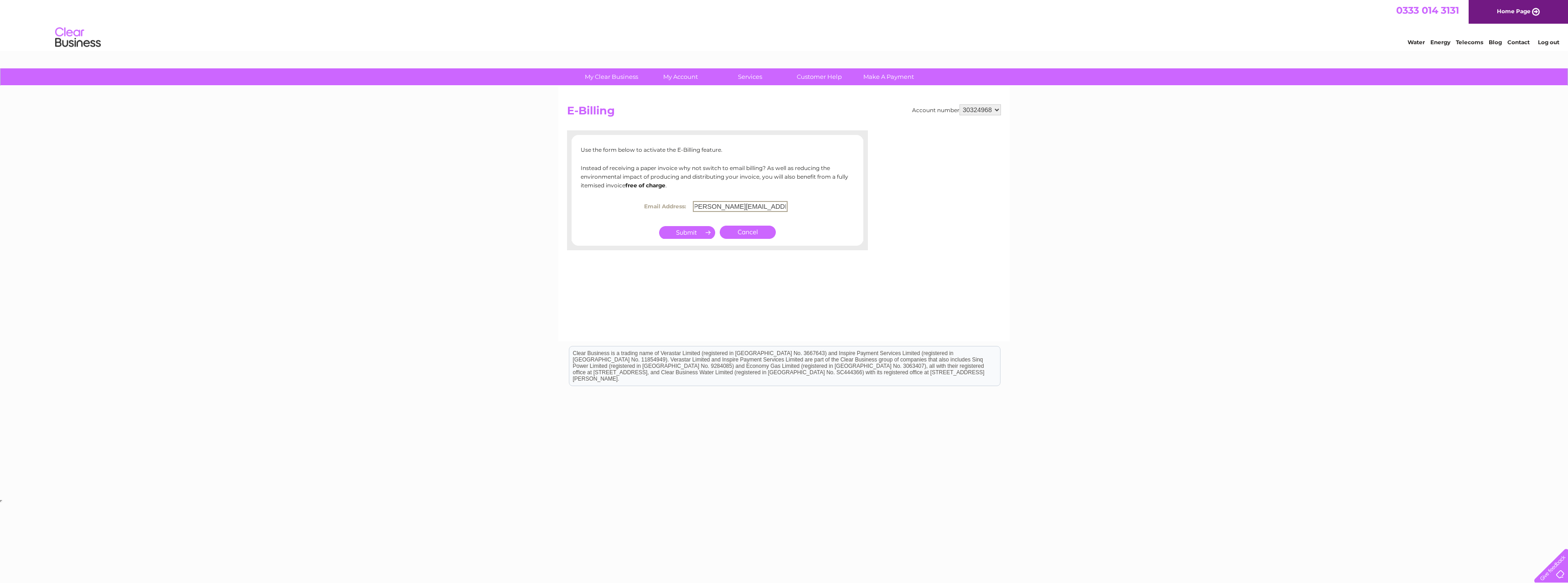
scroll to position [0, 6]
type input "[PERSON_NAME][EMAIL_ADDRESS][PERSON_NAME][DOMAIN_NAME]"
click at [697, 230] on input "submit" at bounding box center [687, 232] width 56 height 13
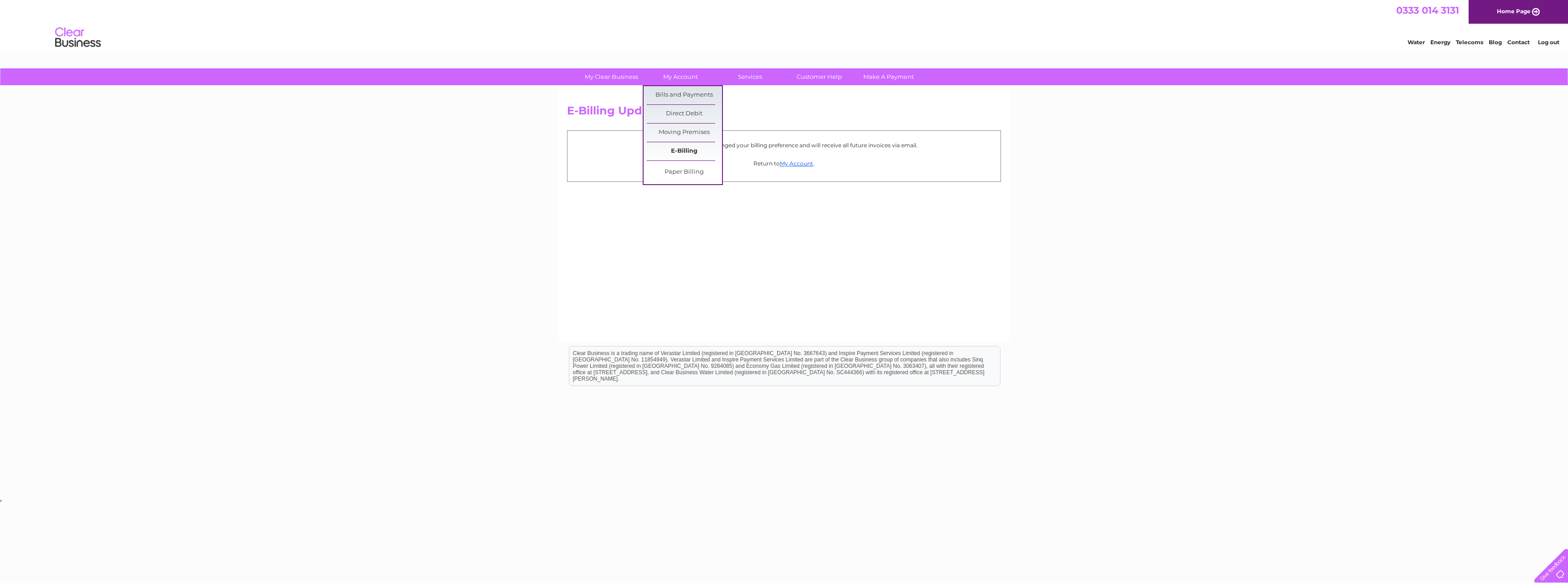
click at [680, 152] on link "E-Billing" at bounding box center [684, 151] width 76 height 18
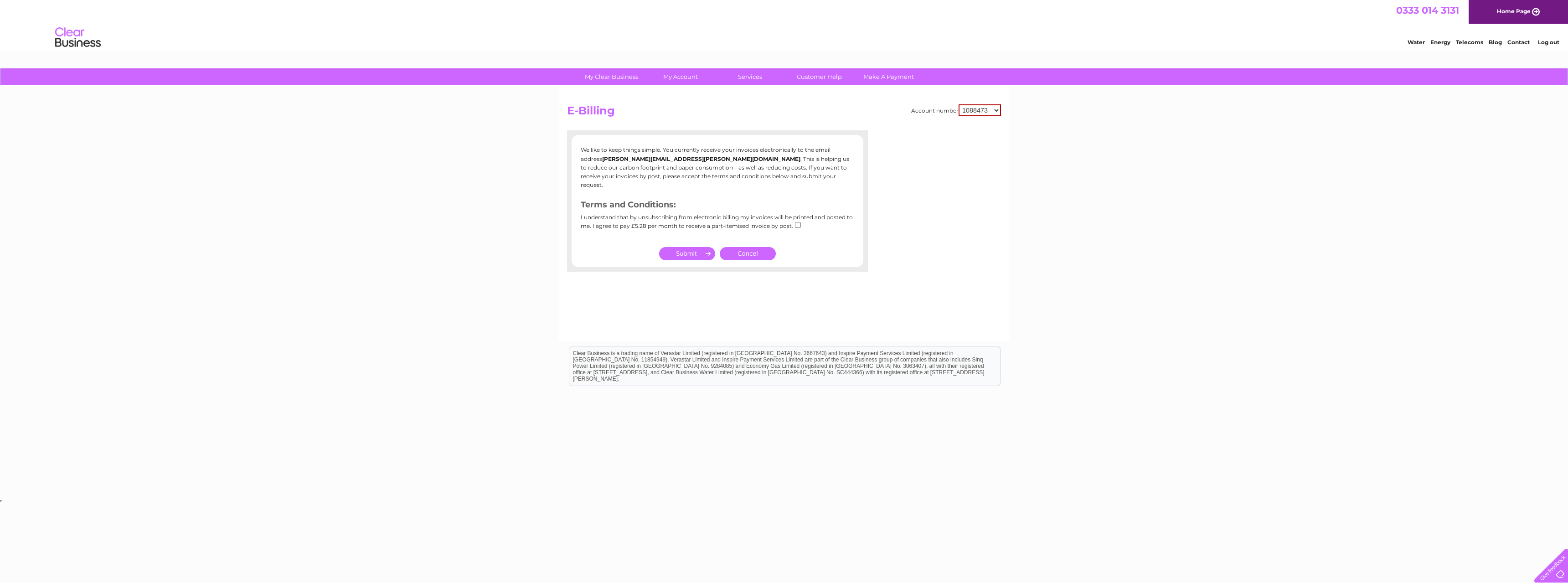
click at [974, 111] on select "1088473 30324968" at bounding box center [979, 110] width 42 height 12
select select "30324968"
click at [958, 104] on select "1088473 30324968" at bounding box center [979, 110] width 42 height 12
click at [679, 115] on link "Direct Debit" at bounding box center [684, 114] width 76 height 18
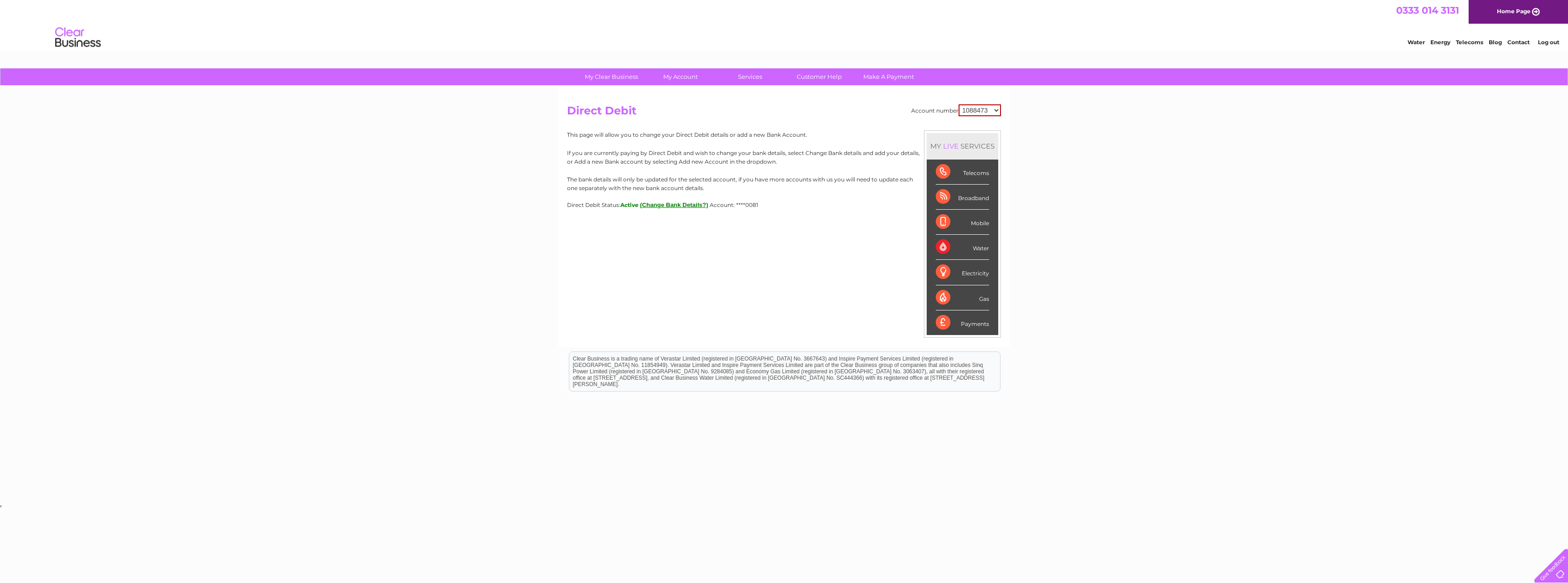
click at [989, 111] on select "1088473 30324968" at bounding box center [979, 110] width 42 height 12
select select "30324968"
click at [958, 104] on select "1088473 30324968" at bounding box center [979, 110] width 42 height 12
